Goal: Task Accomplishment & Management: Use online tool/utility

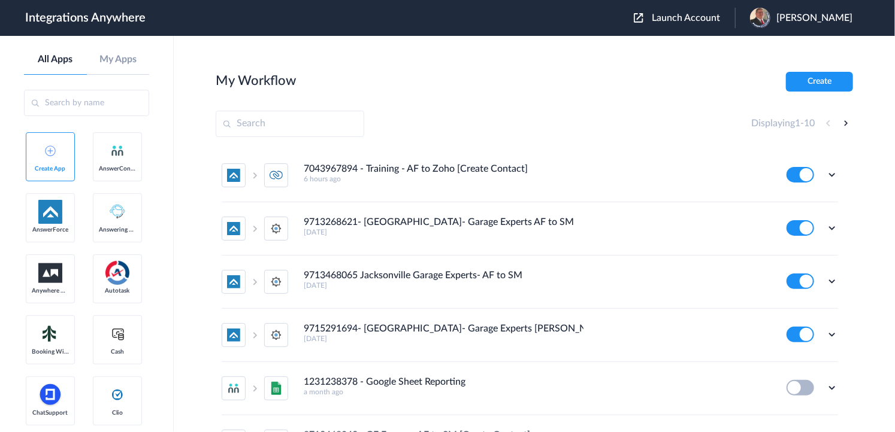
click at [692, 19] on span "Launch Account" at bounding box center [686, 18] width 68 height 10
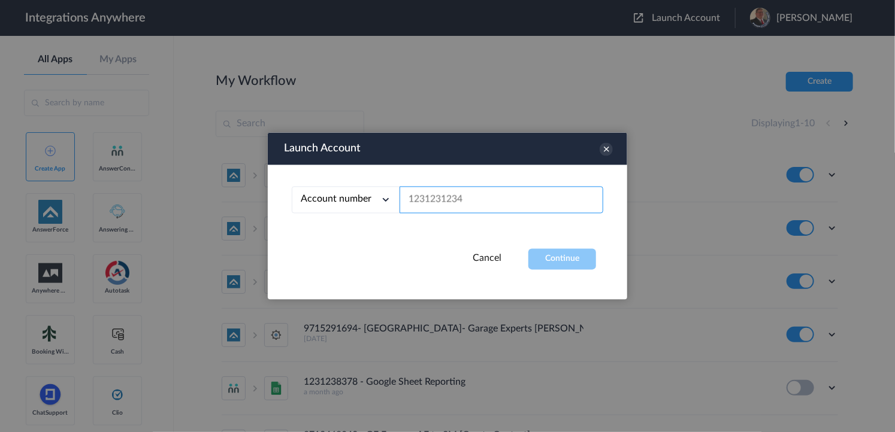
click at [468, 196] on input "text" at bounding box center [501, 200] width 204 height 27
paste input "9102210442"
click at [558, 269] on button "Continue" at bounding box center [562, 259] width 68 height 21
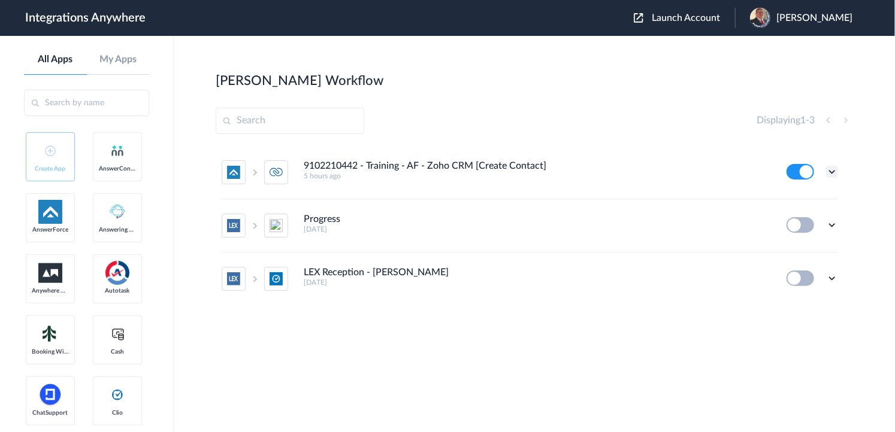
click at [768, 174] on icon at bounding box center [832, 172] width 12 height 12
click at [768, 223] on link "Task history" at bounding box center [797, 221] width 57 height 8
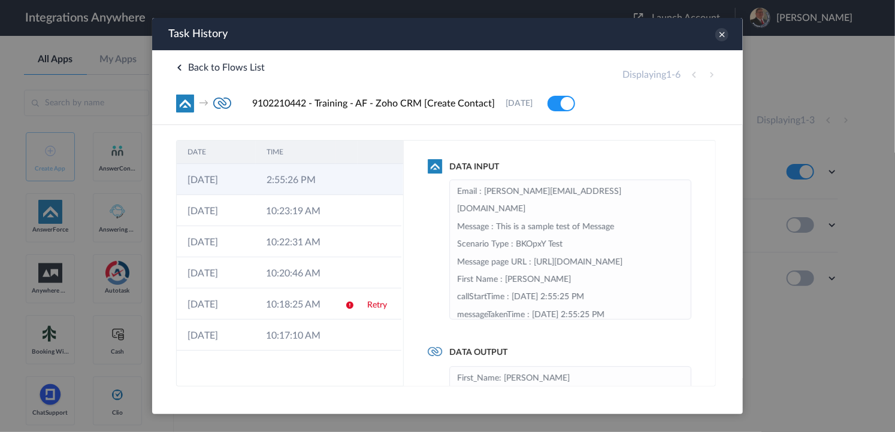
click at [321, 190] on td "2:55:26 PM" at bounding box center [294, 178] width 79 height 31
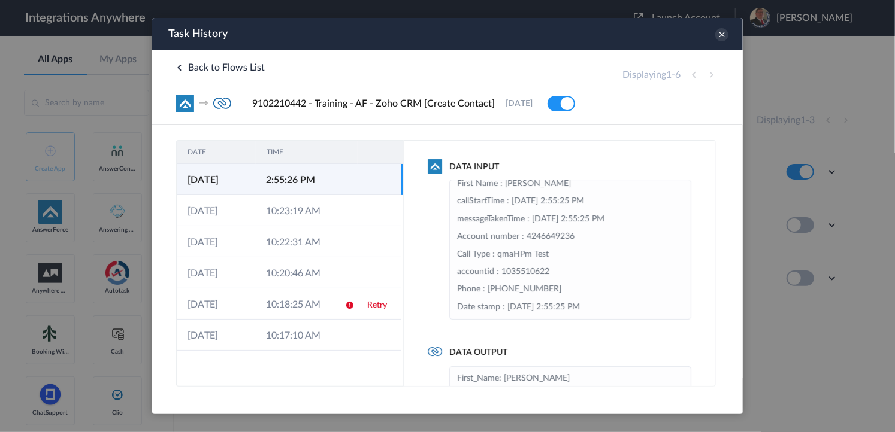
scroll to position [144, 0]
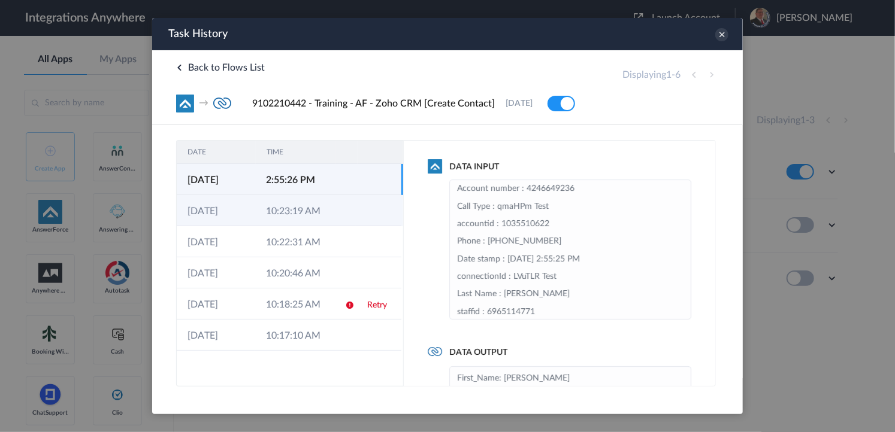
click at [291, 208] on td "10:23:19 AM" at bounding box center [294, 210] width 78 height 31
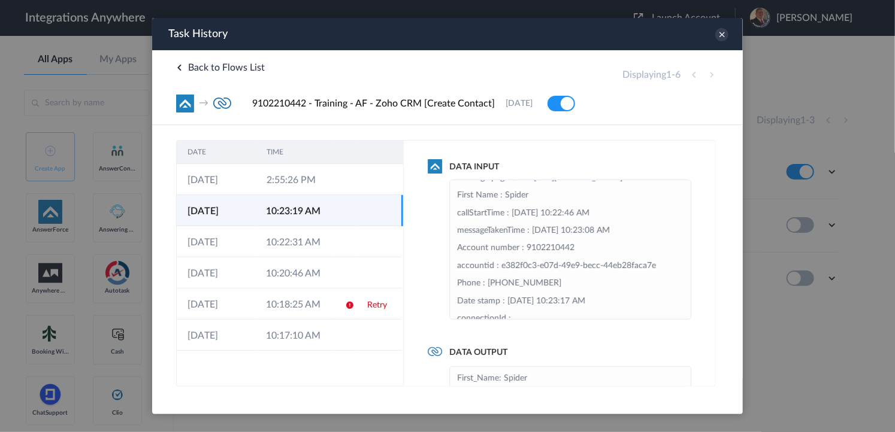
scroll to position [0, 0]
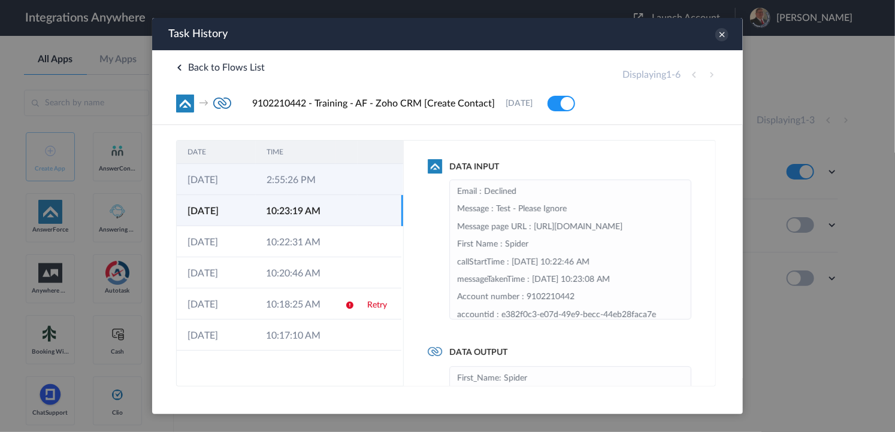
click at [325, 178] on td "2:55:26 PM" at bounding box center [294, 178] width 79 height 31
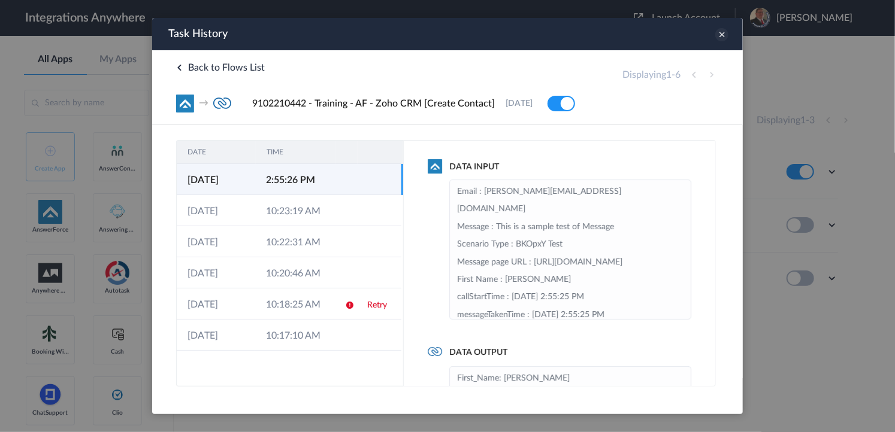
click at [722, 36] on icon at bounding box center [720, 34] width 13 height 13
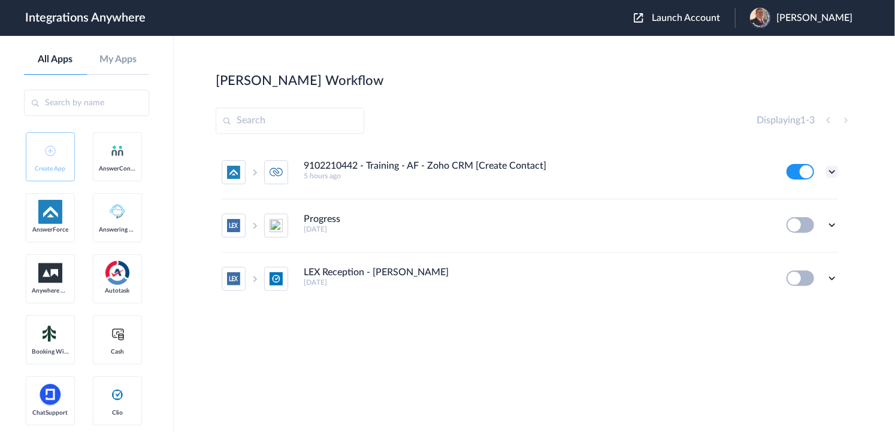
click at [768, 167] on icon at bounding box center [832, 172] width 12 height 12
drag, startPoint x: 814, startPoint y: 216, endPoint x: 799, endPoint y: 215, distance: 15.0
click at [768, 217] on li "Task history" at bounding box center [799, 222] width 78 height 22
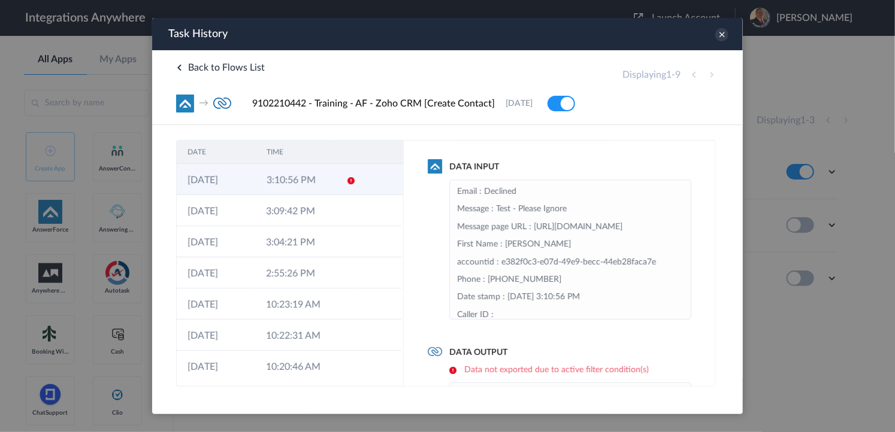
click at [271, 175] on td "3:10:56 PM" at bounding box center [294, 178] width 79 height 31
click at [722, 31] on icon at bounding box center [720, 34] width 13 height 13
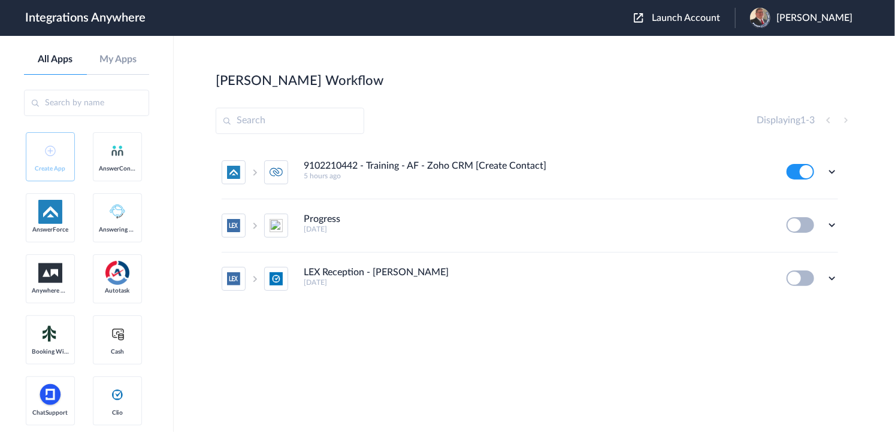
click at [542, 90] on section "[PERSON_NAME] Workflow Create Displaying 1 - 3 9102210442 - Training - AF - Zoh…" at bounding box center [534, 270] width 637 height 396
click at [695, 20] on span "Launch Account" at bounding box center [686, 18] width 68 height 10
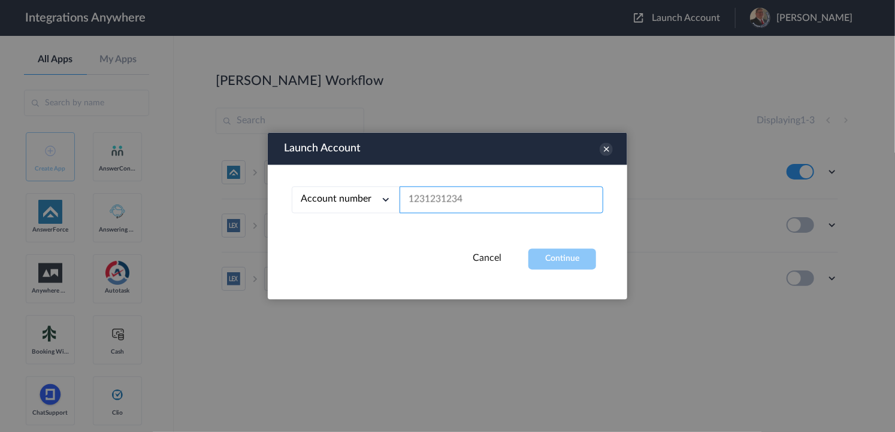
click at [501, 196] on input "text" at bounding box center [501, 200] width 204 height 27
paste input "9102210442"
drag, startPoint x: 562, startPoint y: 263, endPoint x: 558, endPoint y: 178, distance: 84.5
click at [561, 262] on button "Continue" at bounding box center [562, 259] width 68 height 21
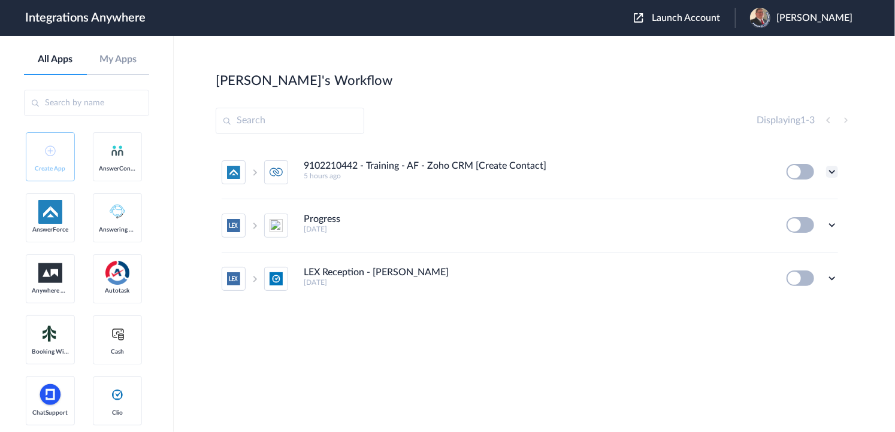
click at [768, 177] on icon at bounding box center [832, 172] width 12 height 12
click at [768, 222] on link "Task history" at bounding box center [797, 221] width 57 height 8
click at [511, 91] on section "[PERSON_NAME]'s Workflow Create Displaying 1 - 3 9102210442 - Training - AF - Z…" at bounding box center [534, 270] width 637 height 396
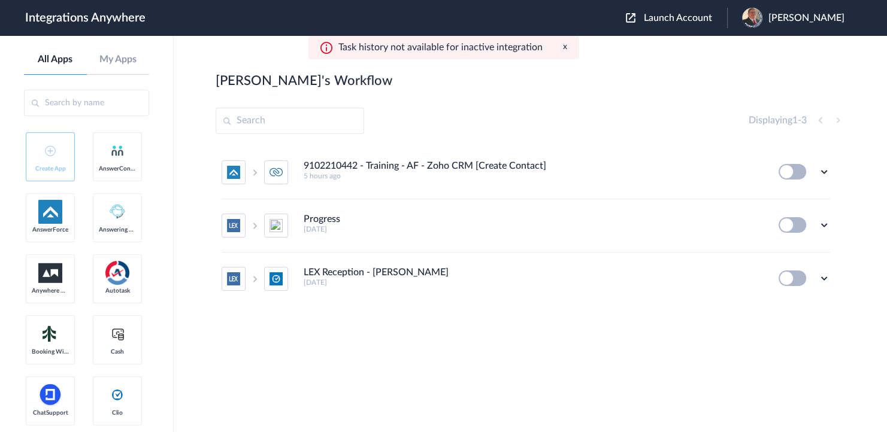
click at [671, 8] on div "Launch Account [PERSON_NAME] My Account Logout" at bounding box center [741, 18] width 231 height 20
click at [671, 14] on span "Launch Account" at bounding box center [678, 18] width 68 height 10
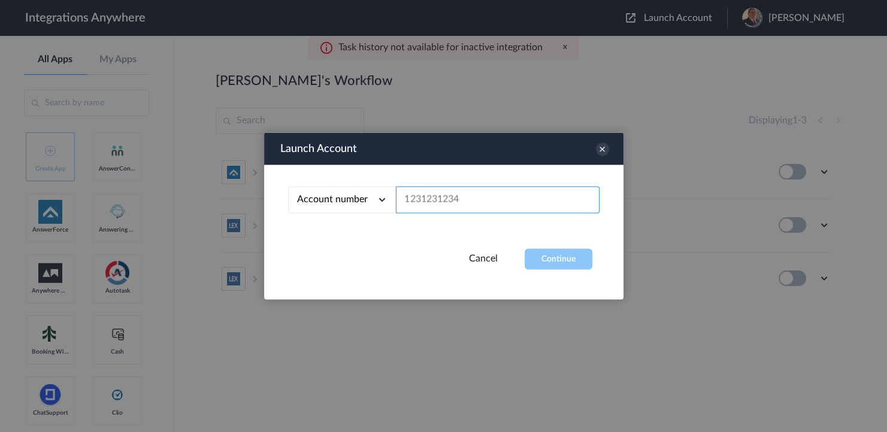
click at [443, 198] on input "text" at bounding box center [498, 200] width 204 height 27
paste input "9102210442"
click at [543, 244] on div "Account number Account number Email address 9102210442" at bounding box center [443, 207] width 359 height 84
click at [546, 254] on button "Continue" at bounding box center [559, 259] width 68 height 21
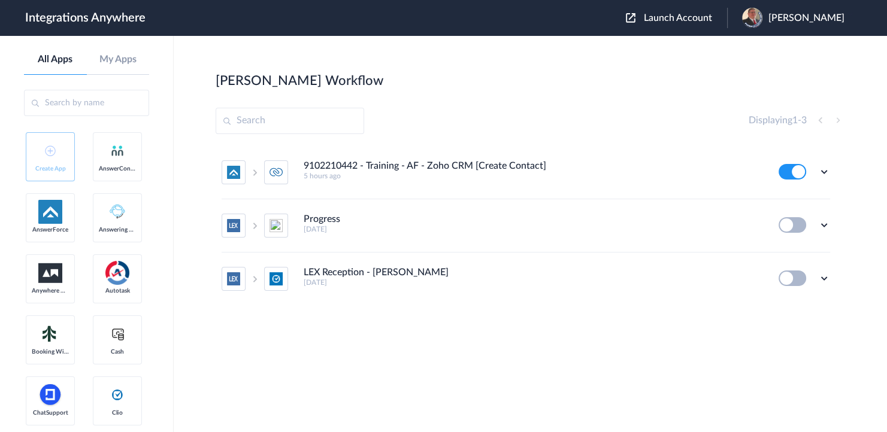
click at [768, 172] on icon at bounding box center [824, 172] width 12 height 12
click at [768, 220] on link "Task history" at bounding box center [789, 221] width 57 height 8
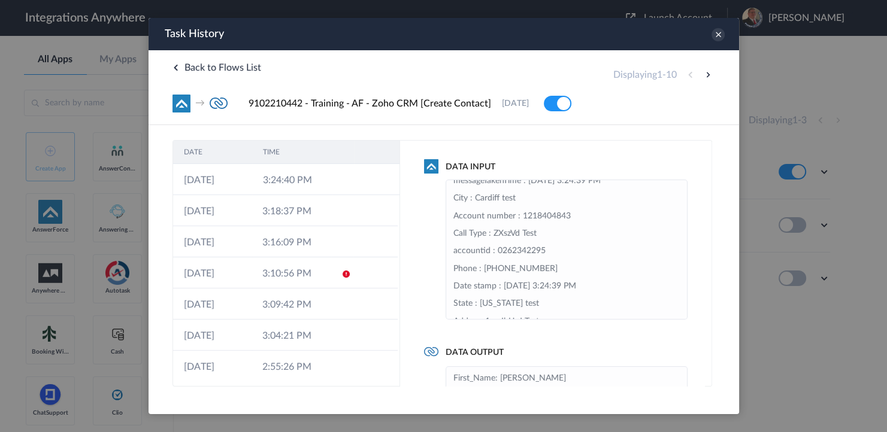
scroll to position [123, 0]
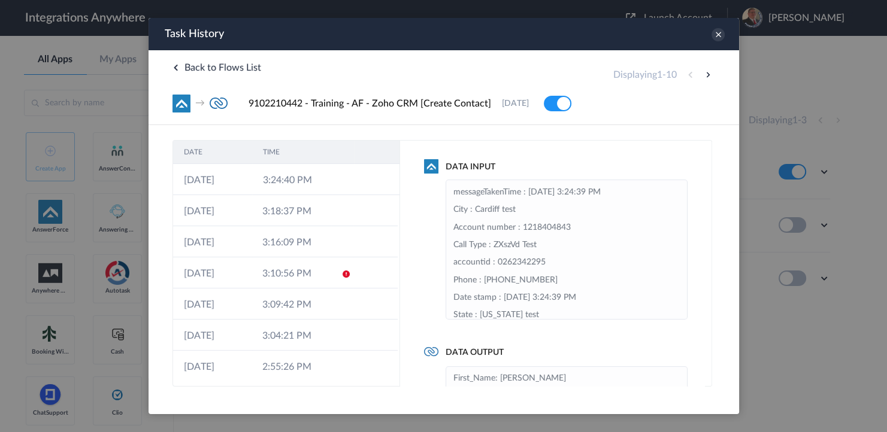
drag, startPoint x: 463, startPoint y: 298, endPoint x: 546, endPoint y: 298, distance: 82.6
click at [546, 298] on li "Email : [PERSON_NAME][EMAIL_ADDRESS][DOMAIN_NAME] Message : This is a sample te…" at bounding box center [566, 244] width 226 height 369
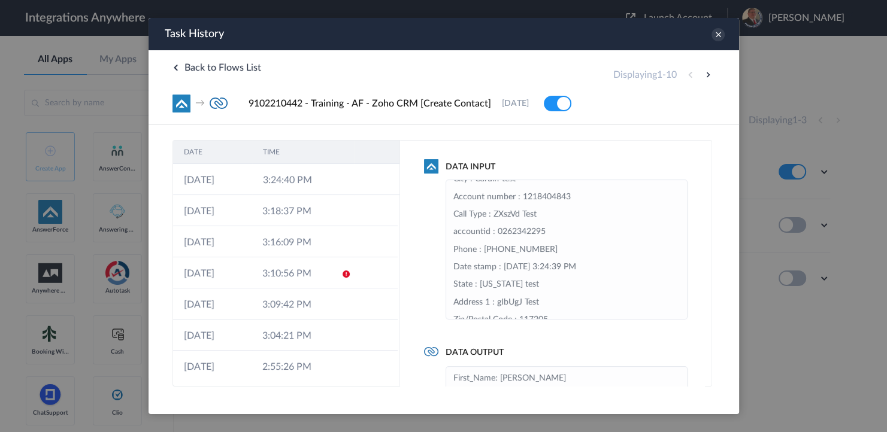
scroll to position [171, 0]
click at [523, 254] on li "Email : [PERSON_NAME][EMAIL_ADDRESS][DOMAIN_NAME] Message : This is a sample te…" at bounding box center [566, 197] width 226 height 369
drag, startPoint x: 477, startPoint y: 247, endPoint x: 581, endPoint y: 250, distance: 104.8
click at [581, 250] on li "Email : [PERSON_NAME][EMAIL_ADDRESS][DOMAIN_NAME] Message : This is a sample te…" at bounding box center [566, 197] width 226 height 369
click at [722, 31] on icon at bounding box center [717, 34] width 13 height 13
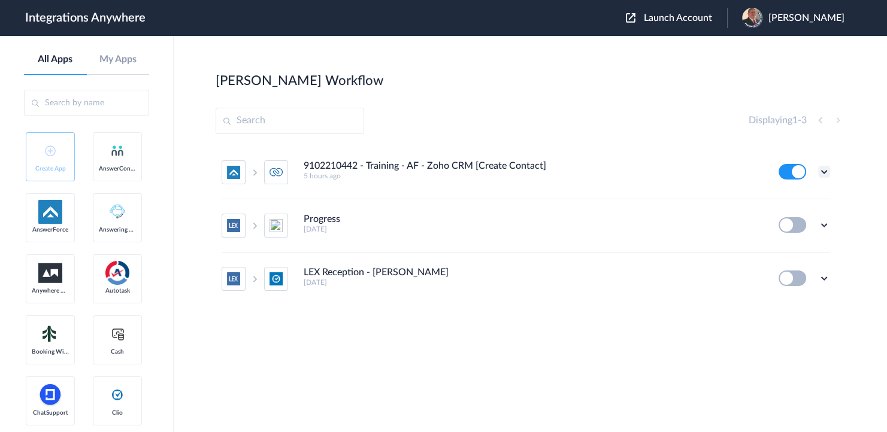
click at [768, 172] on icon at bounding box center [824, 172] width 12 height 12
click at [768, 226] on li "Task history" at bounding box center [791, 222] width 78 height 22
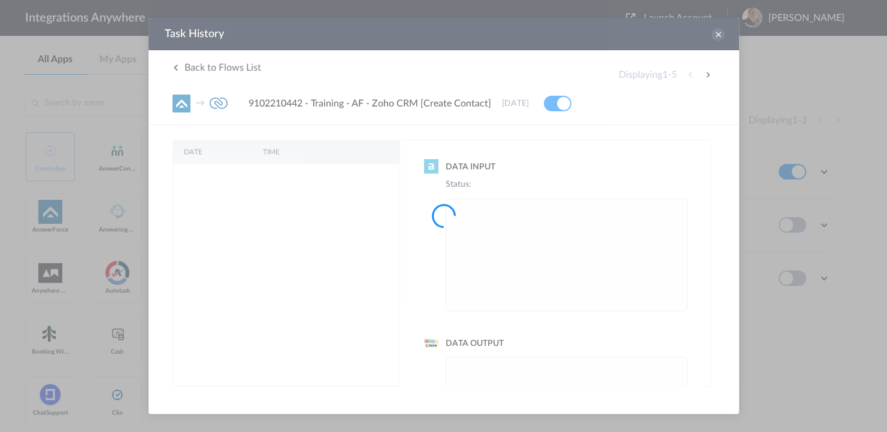
scroll to position [0, 0]
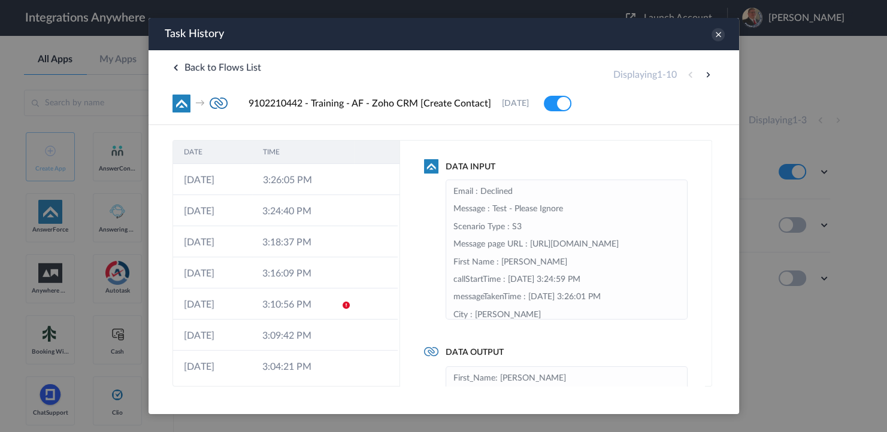
click at [269, 180] on td "3:26:05 PM" at bounding box center [291, 179] width 79 height 31
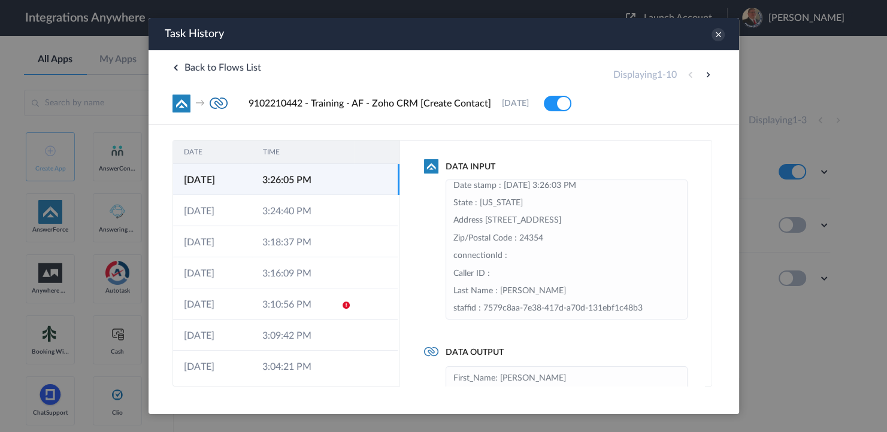
scroll to position [240, 0]
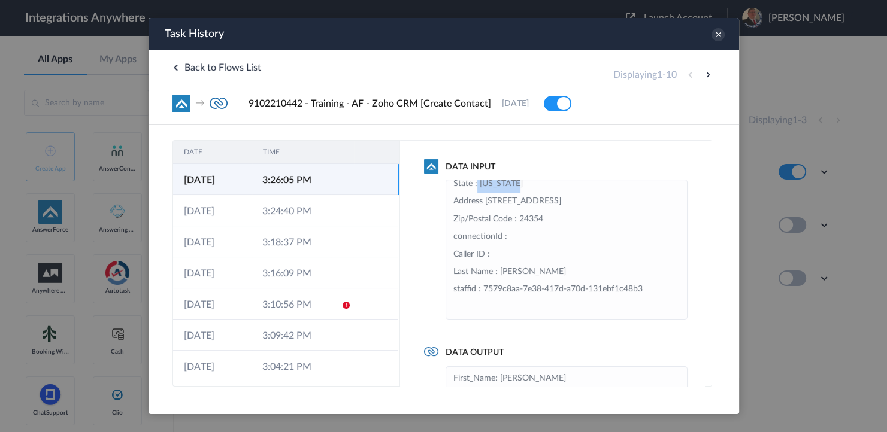
drag, startPoint x: 473, startPoint y: 249, endPoint x: 571, endPoint y: 256, distance: 98.5
click at [571, 256] on li "Email : Declined Message : Test - Please Ignore Scenario Type : S3 Message page…" at bounding box center [566, 131] width 226 height 369
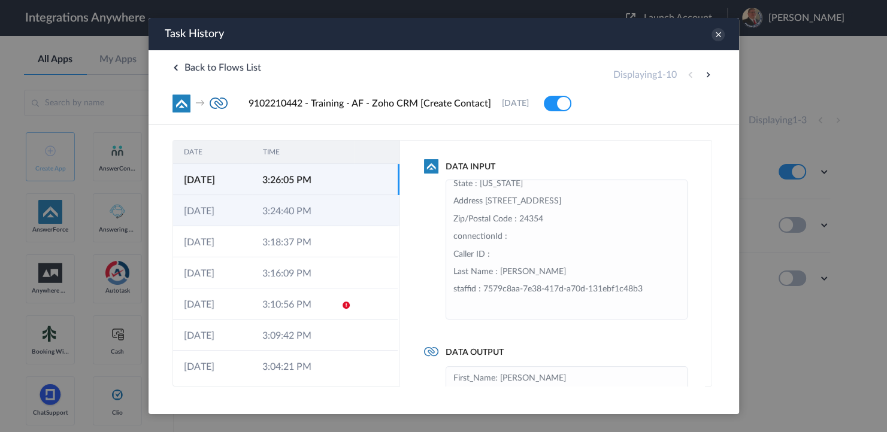
click at [288, 209] on td "3:24:40 PM" at bounding box center [290, 210] width 78 height 31
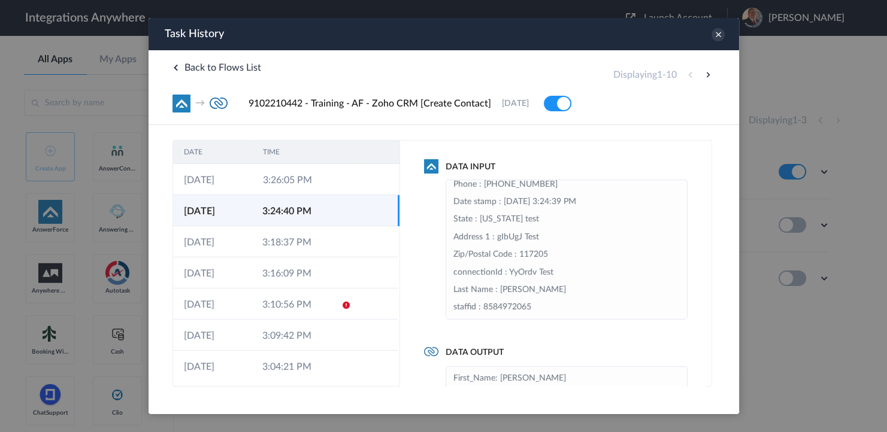
scroll to position [171, 0]
click at [487, 252] on li "Email : [PERSON_NAME][EMAIL_ADDRESS][DOMAIN_NAME] Message : This is a sample te…" at bounding box center [566, 197] width 226 height 369
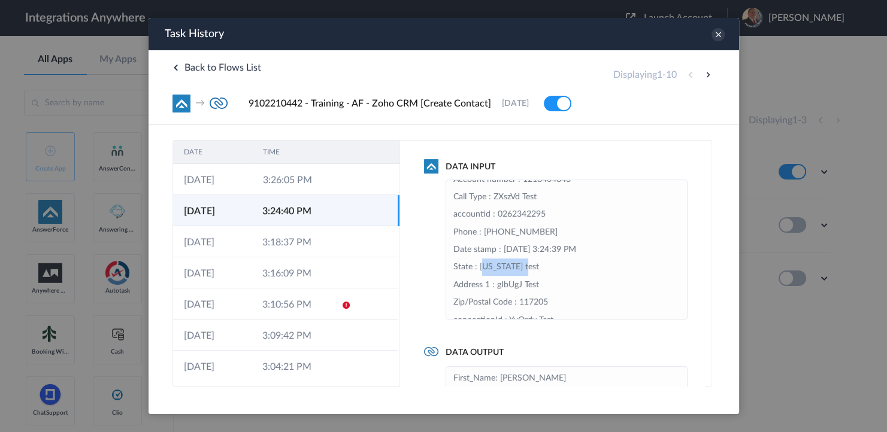
click at [487, 252] on li "Email : [PERSON_NAME][EMAIL_ADDRESS][DOMAIN_NAME] Message : This is a sample te…" at bounding box center [566, 197] width 226 height 369
click at [716, 30] on icon at bounding box center [717, 34] width 13 height 13
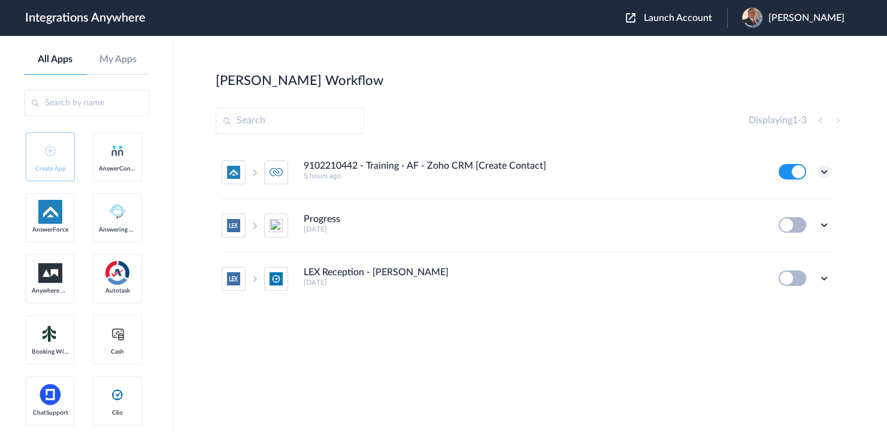
click at [768, 172] on icon at bounding box center [824, 172] width 12 height 12
click at [768, 216] on li "Task history" at bounding box center [791, 222] width 78 height 22
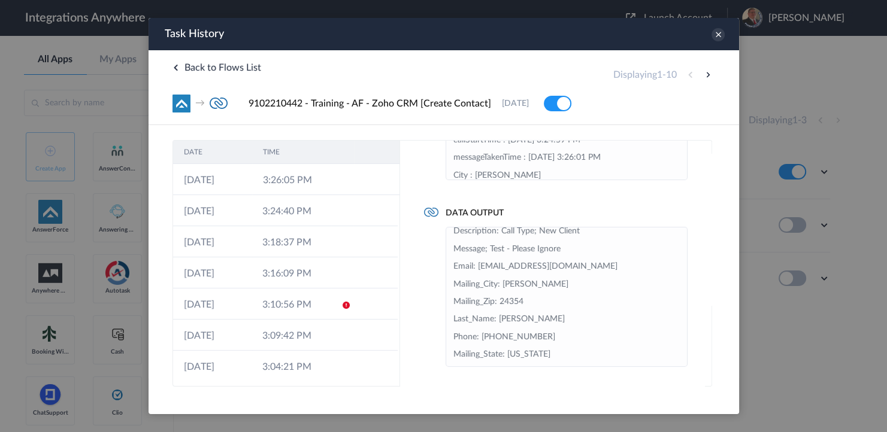
scroll to position [60, 0]
drag, startPoint x: 511, startPoint y: 319, endPoint x: 543, endPoint y: 314, distance: 32.1
click at [543, 314] on li "First_Name: [PERSON_NAME] Description: Call Type; New Client Message; Test - Pl…" at bounding box center [566, 267] width 226 height 193
click at [414, 245] on div "Data Input Email : Declined Message : Test - Please Ignore Scenario Type : S3 M…" at bounding box center [555, 263] width 312 height 247
click at [515, 326] on li "First_Name: [PERSON_NAME] Description: Call Type; New Client Message; Test - Pl…" at bounding box center [566, 267] width 226 height 193
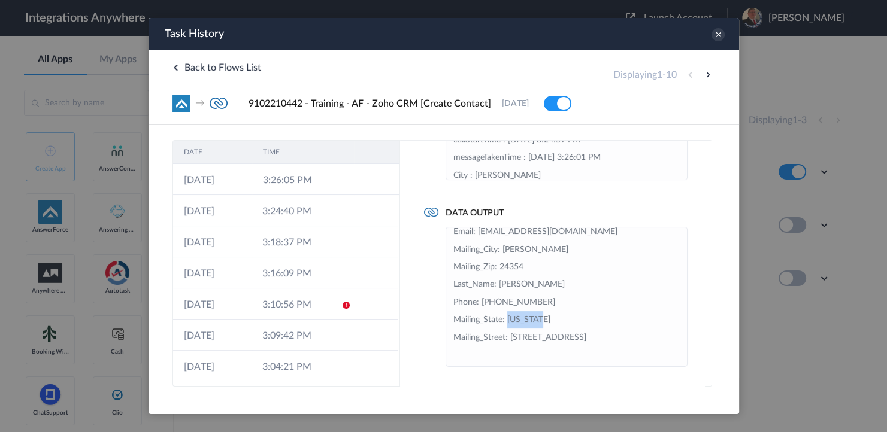
click at [515, 326] on li "First_Name: [PERSON_NAME] Description: Call Type; New Client Message; Test - Pl…" at bounding box center [566, 267] width 226 height 193
click at [458, 320] on li "First_Name: [PERSON_NAME] Description: Call Type; New Client Message; Test - Pl…" at bounding box center [566, 267] width 226 height 193
click at [460, 320] on li "First_Name: [PERSON_NAME] Description: Call Type; New Client Message; Test - Pl…" at bounding box center [566, 267] width 226 height 193
click at [460, 319] on li "First_Name: [PERSON_NAME] Description: Call Type; New Client Message; Test - Pl…" at bounding box center [566, 267] width 226 height 193
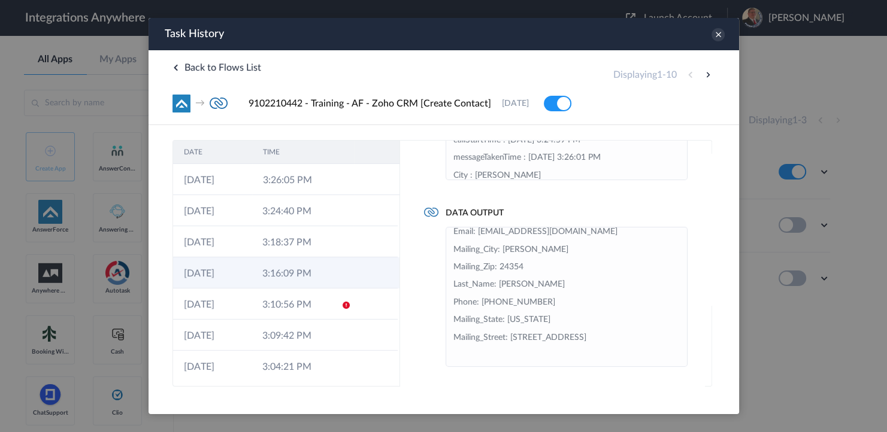
drag, startPoint x: 375, startPoint y: 259, endPoint x: 382, endPoint y: 259, distance: 6.6
click at [377, 259] on td at bounding box center [374, 272] width 45 height 31
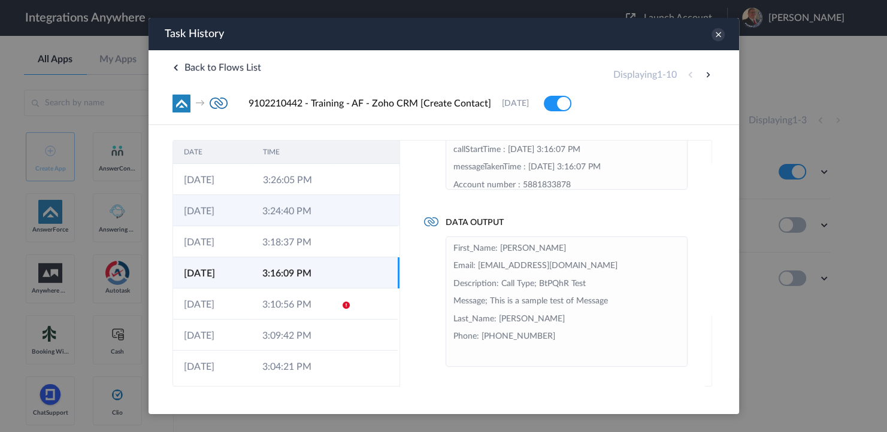
click at [315, 208] on td "3:24:40 PM" at bounding box center [290, 210] width 78 height 31
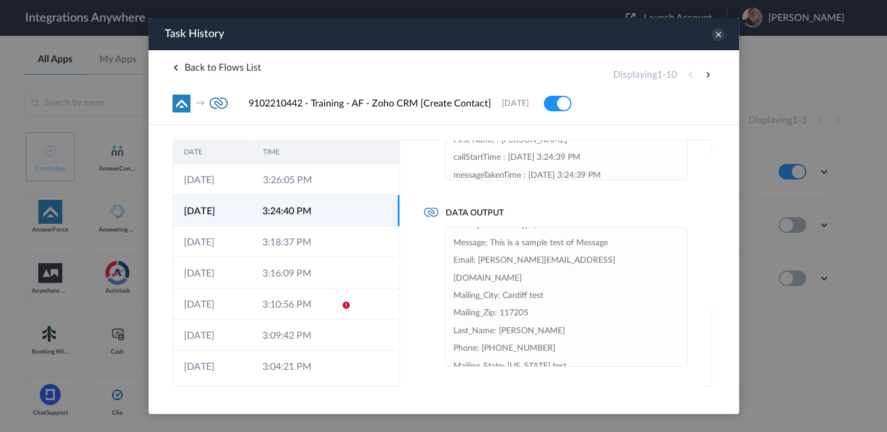
scroll to position [60, 0]
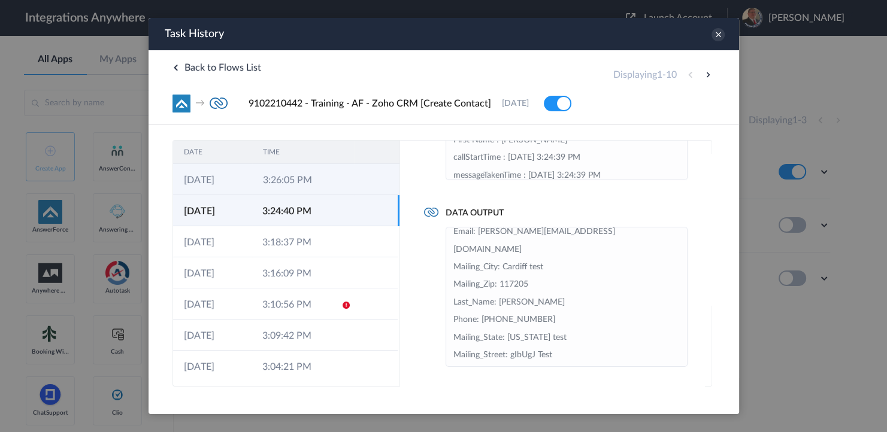
click at [284, 181] on td "3:26:05 PM" at bounding box center [291, 179] width 79 height 31
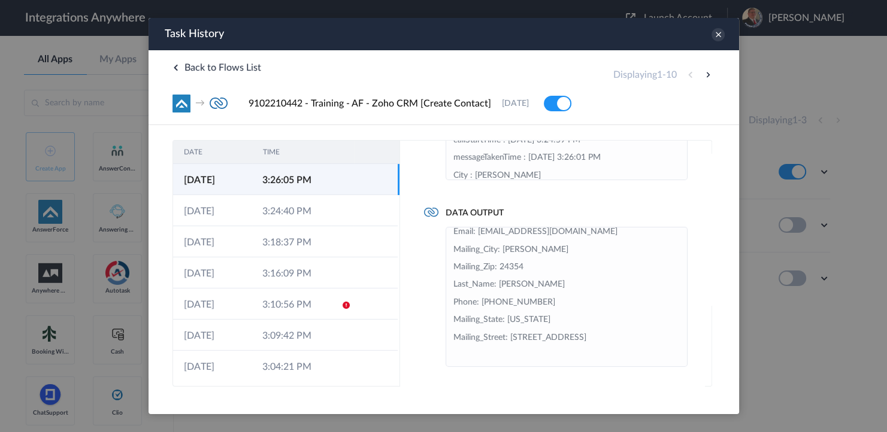
click at [514, 322] on li "First_Name: [PERSON_NAME] Description: Call Type; New Client Message; Test - Pl…" at bounding box center [566, 267] width 226 height 193
click at [512, 317] on li "First_Name: [PERSON_NAME] Description: Call Type; New Client Message; Test - Pl…" at bounding box center [566, 267] width 226 height 193
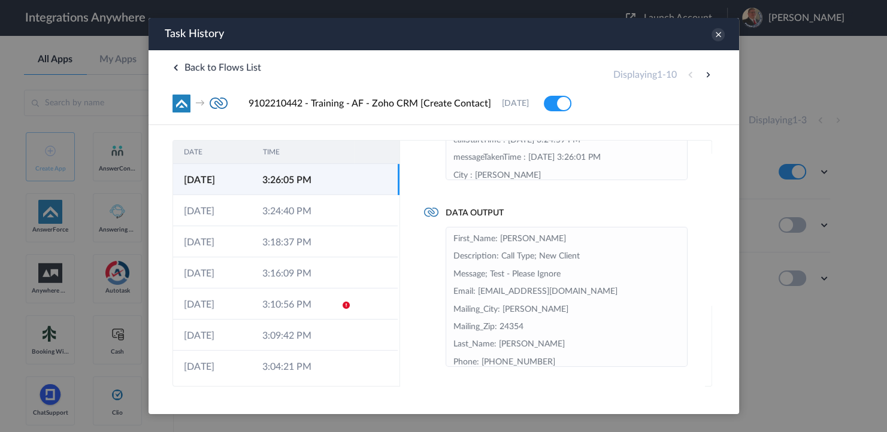
scroll to position [0, 0]
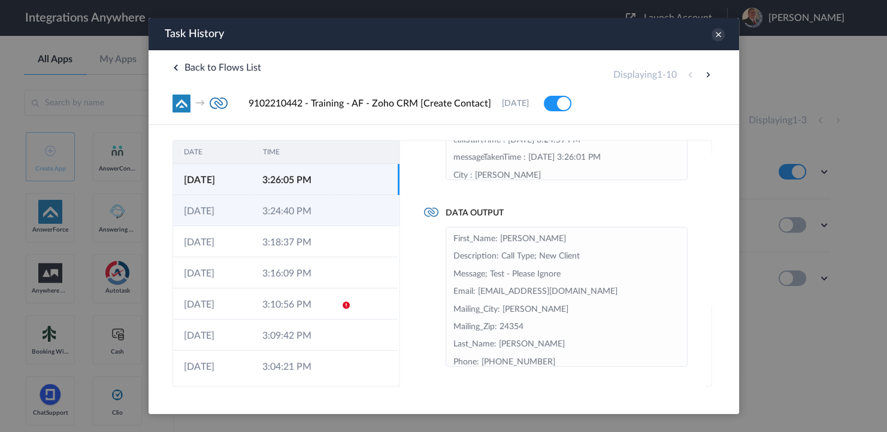
click at [285, 217] on td "3:24:40 PM" at bounding box center [290, 210] width 78 height 31
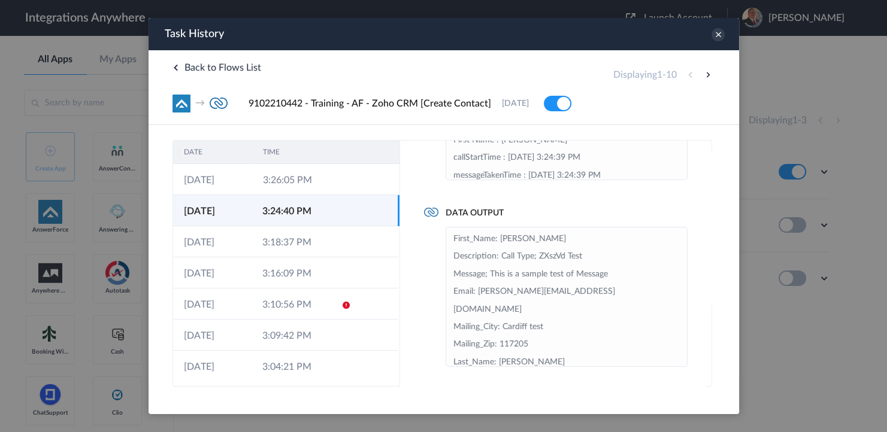
click at [504, 250] on li "First_Name: [PERSON_NAME] Description: Call Type; ZXszVd Test Message; This is …" at bounding box center [566, 336] width 226 height 211
click at [720, 31] on icon at bounding box center [717, 34] width 13 height 13
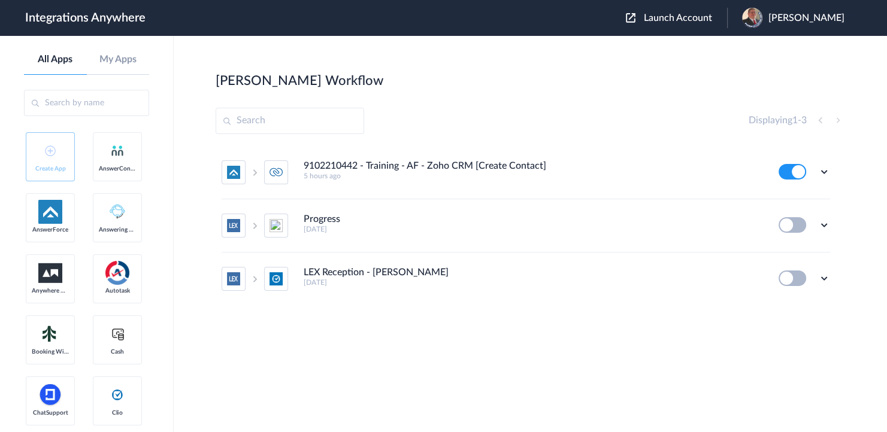
click at [673, 17] on span "Launch Account" at bounding box center [678, 18] width 68 height 10
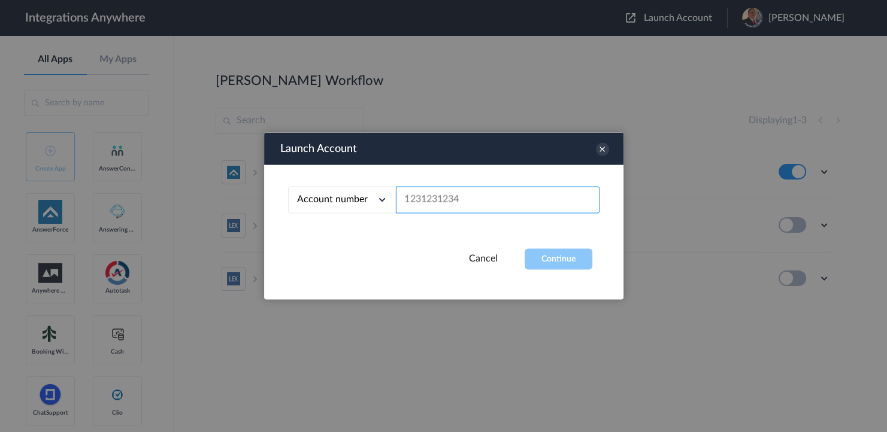
click at [465, 196] on input "text" at bounding box center [498, 200] width 204 height 27
paste input "7043967894"
type input "7043967894"
click at [563, 256] on button "Continue" at bounding box center [559, 259] width 68 height 21
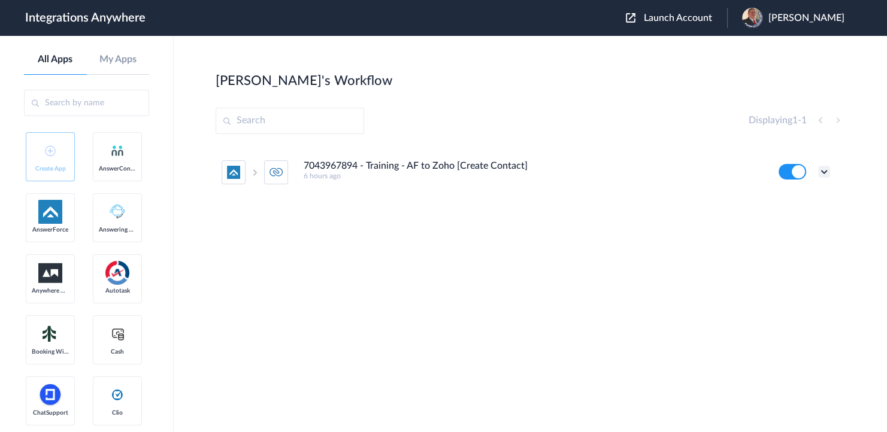
click at [768, 172] on icon at bounding box center [824, 172] width 12 height 12
click at [768, 244] on span "Delete" at bounding box center [787, 244] width 24 height 8
drag, startPoint x: 788, startPoint y: 249, endPoint x: 721, endPoint y: 190, distance: 89.1
click at [768, 248] on li "Are you sure?" at bounding box center [791, 249] width 78 height 32
